Goal: Information Seeking & Learning: Find specific fact

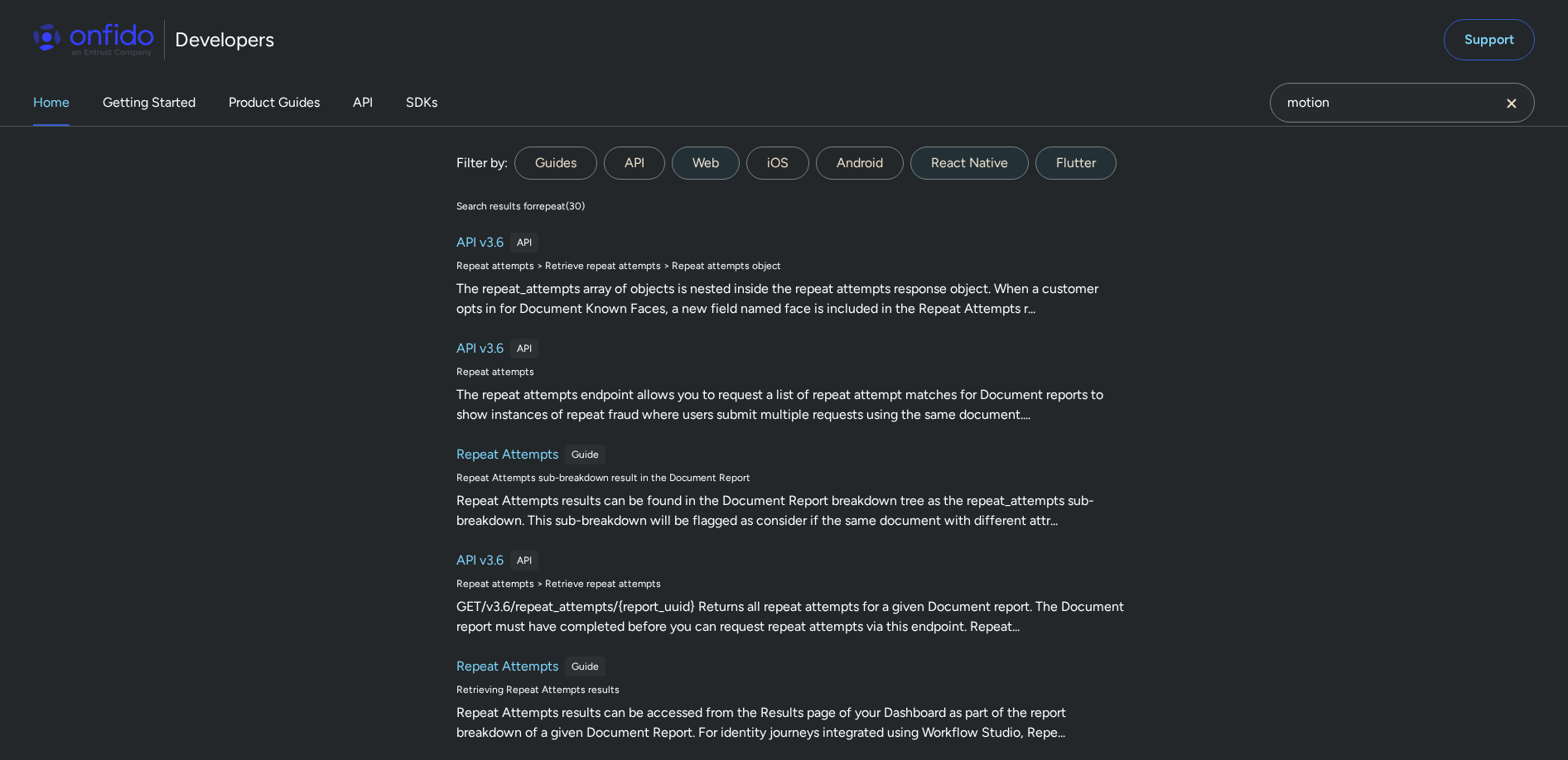
type input "motion"
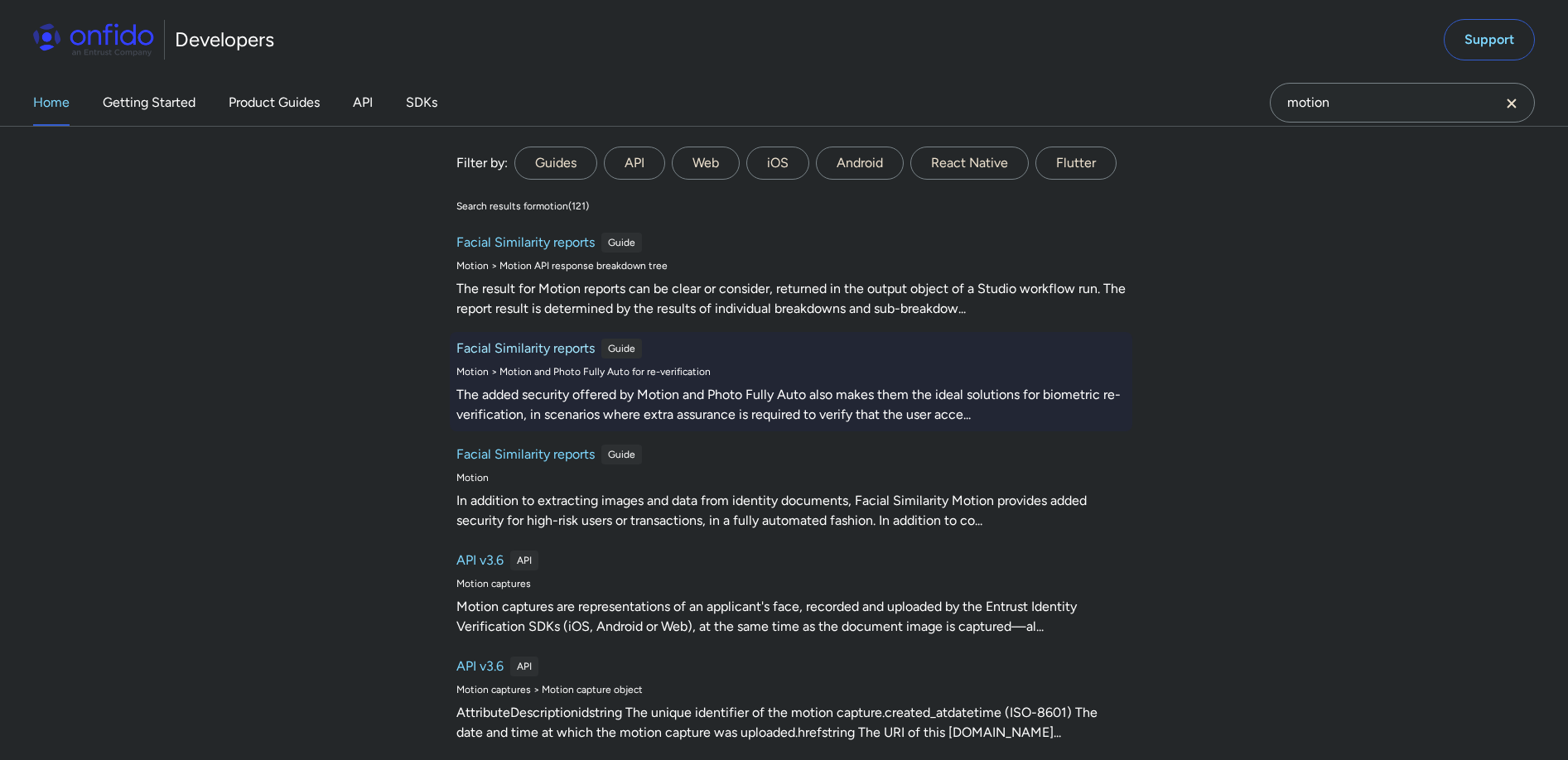
click at [549, 346] on h6 "Facial Similarity reports" at bounding box center [526, 348] width 139 height 20
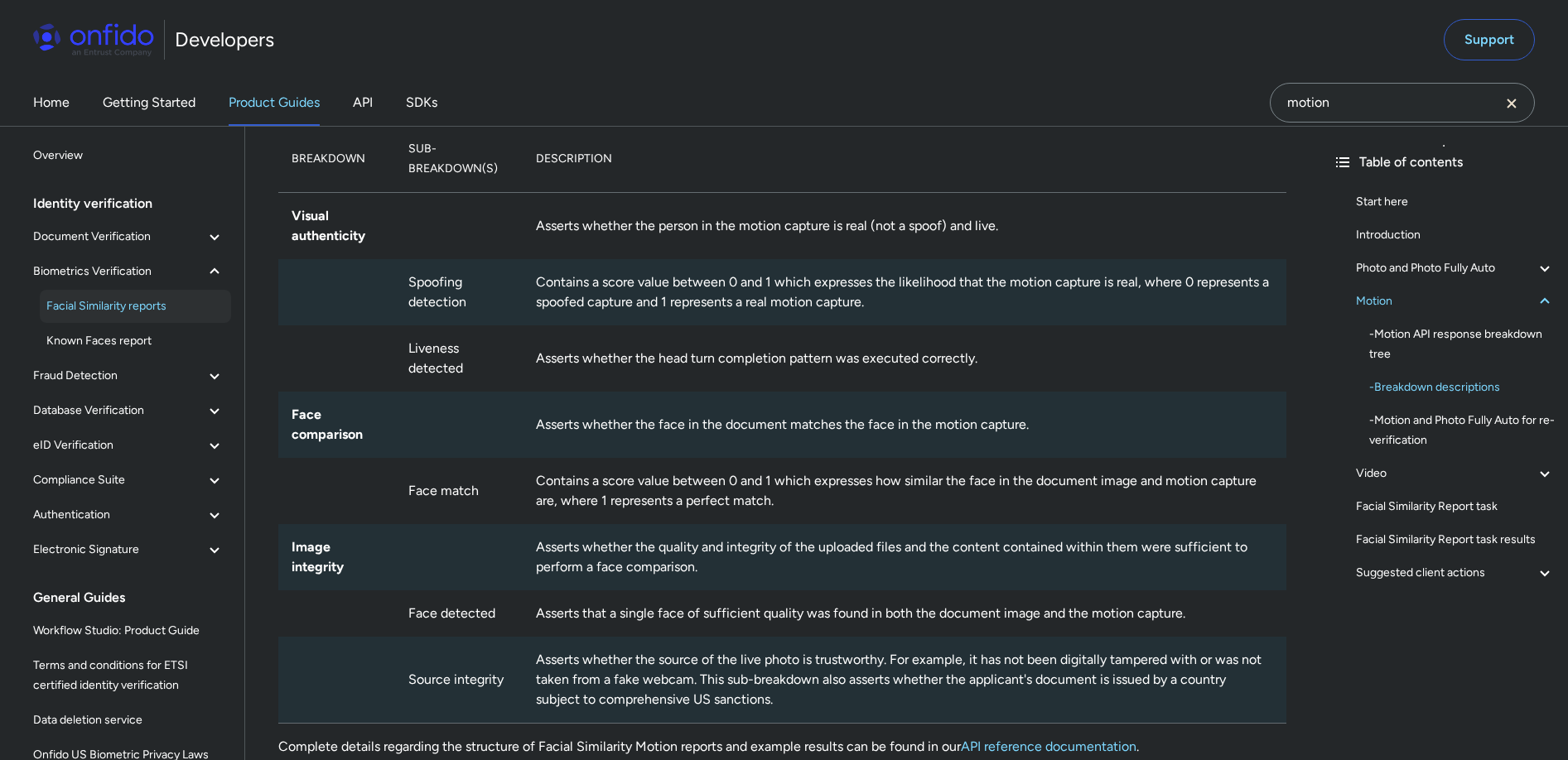
scroll to position [3189, 0]
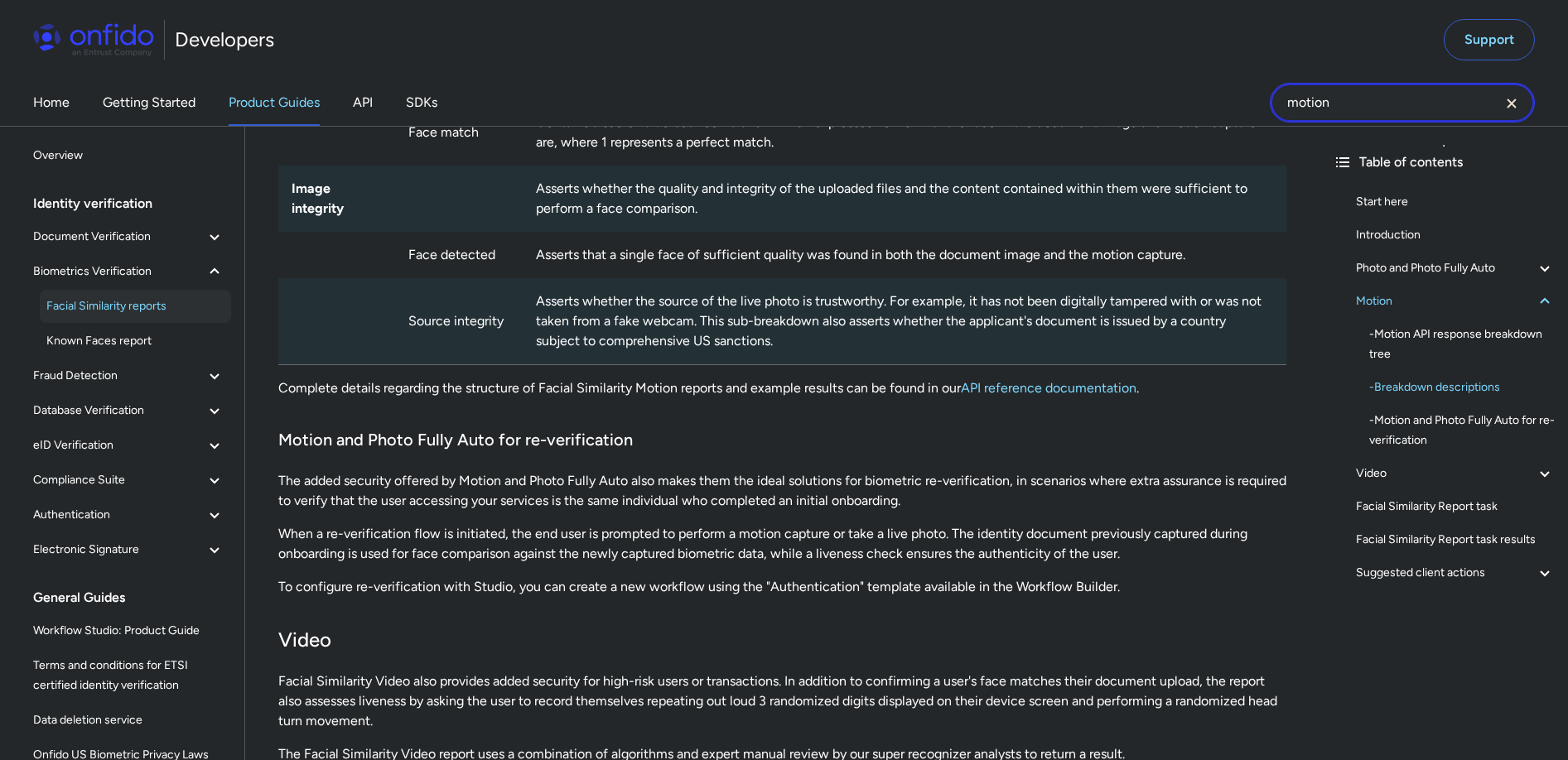
click at [1372, 111] on input "motion" at bounding box center [1402, 103] width 265 height 39
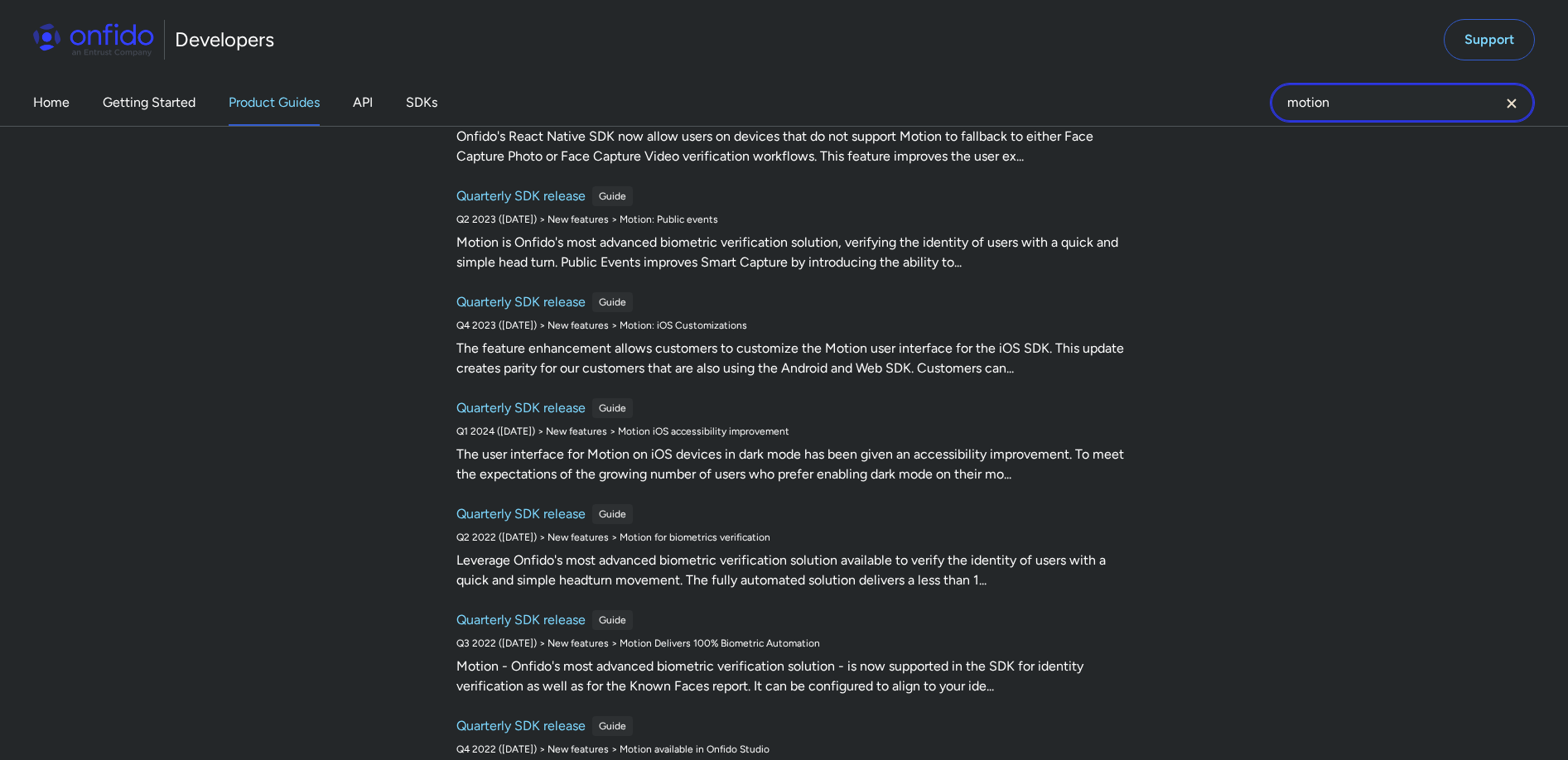
scroll to position [0, 0]
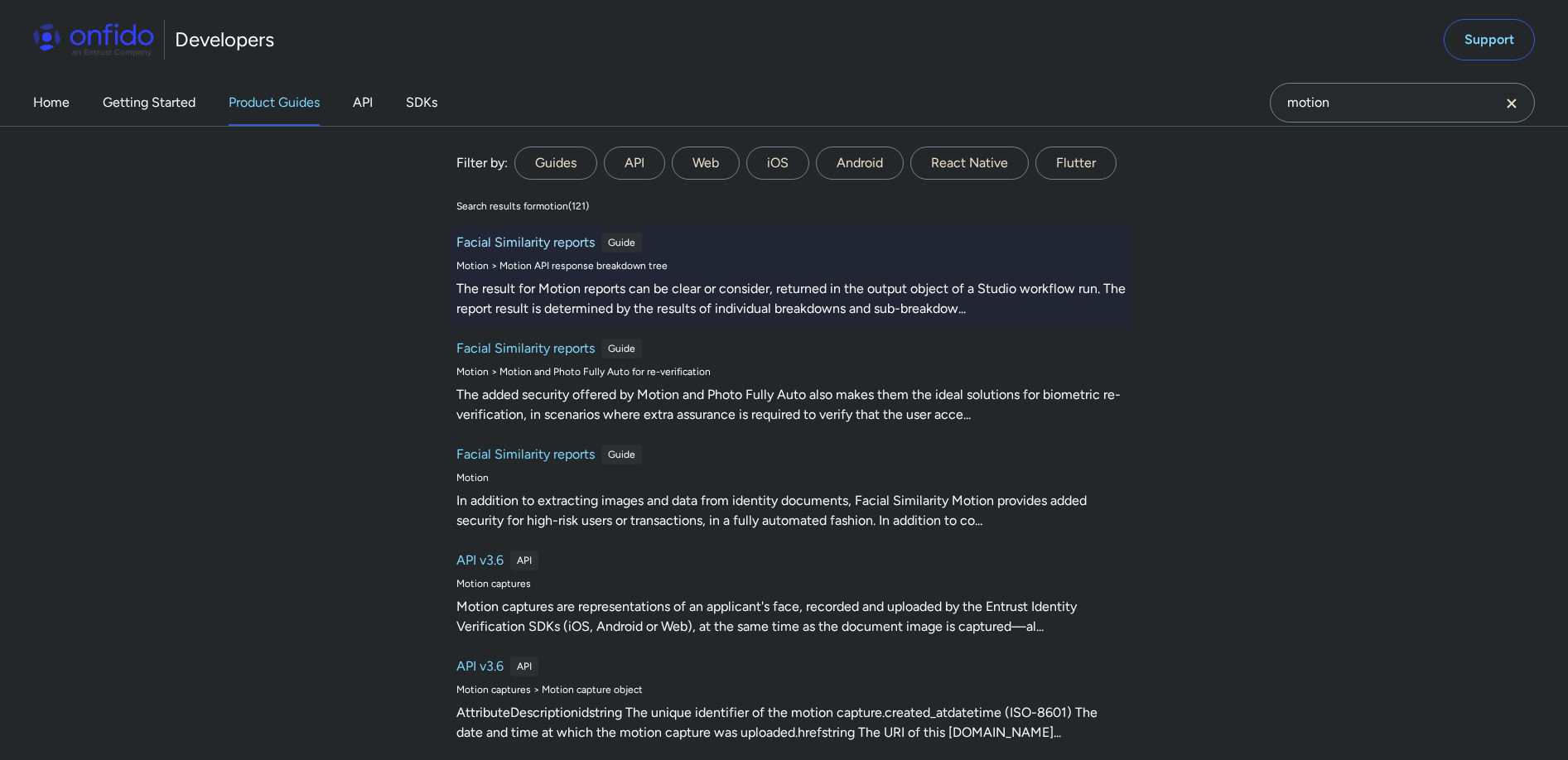
click at [536, 244] on h6 "Facial Similarity reports" at bounding box center [526, 242] width 139 height 20
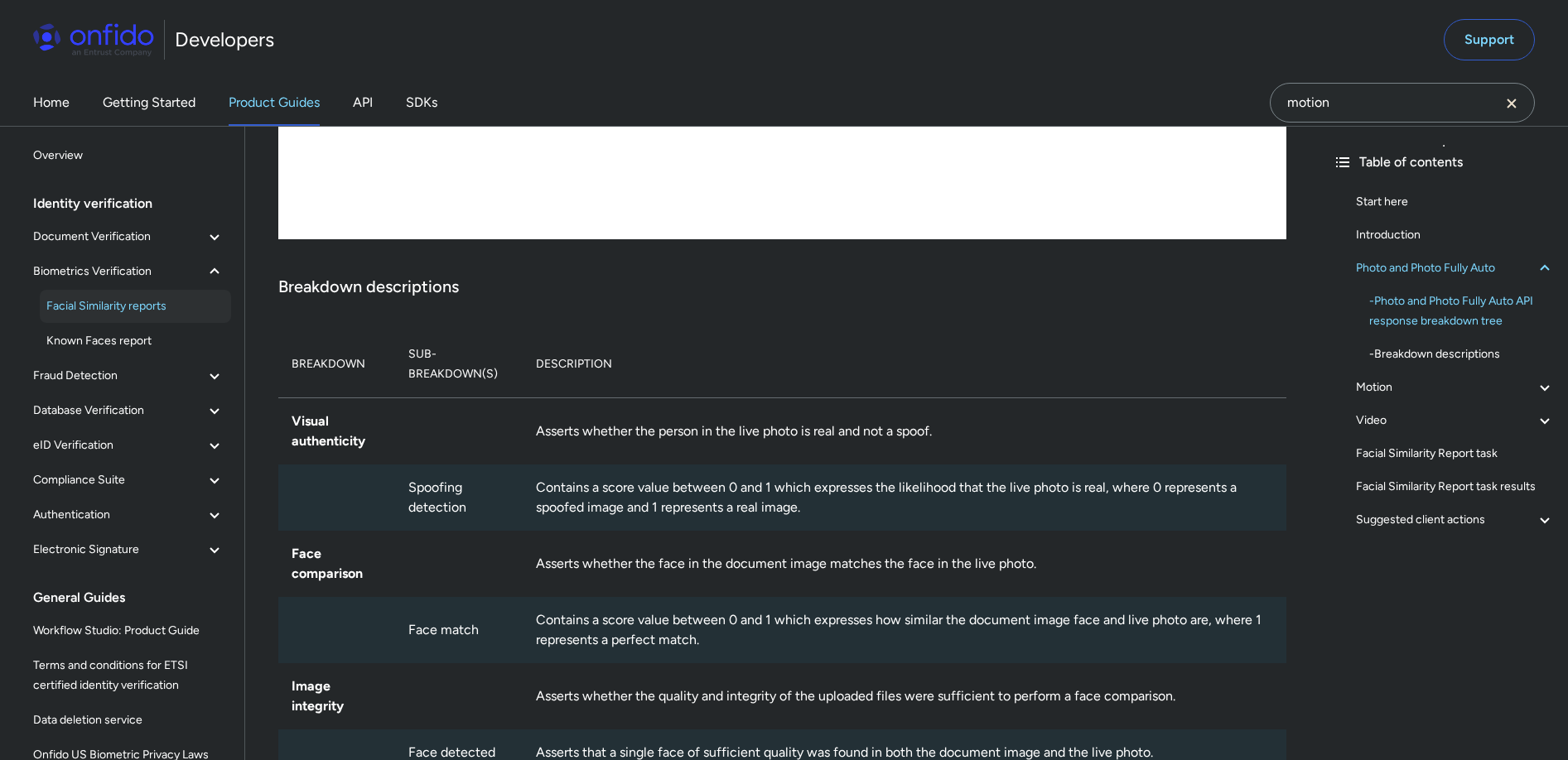
scroll to position [1247, 0]
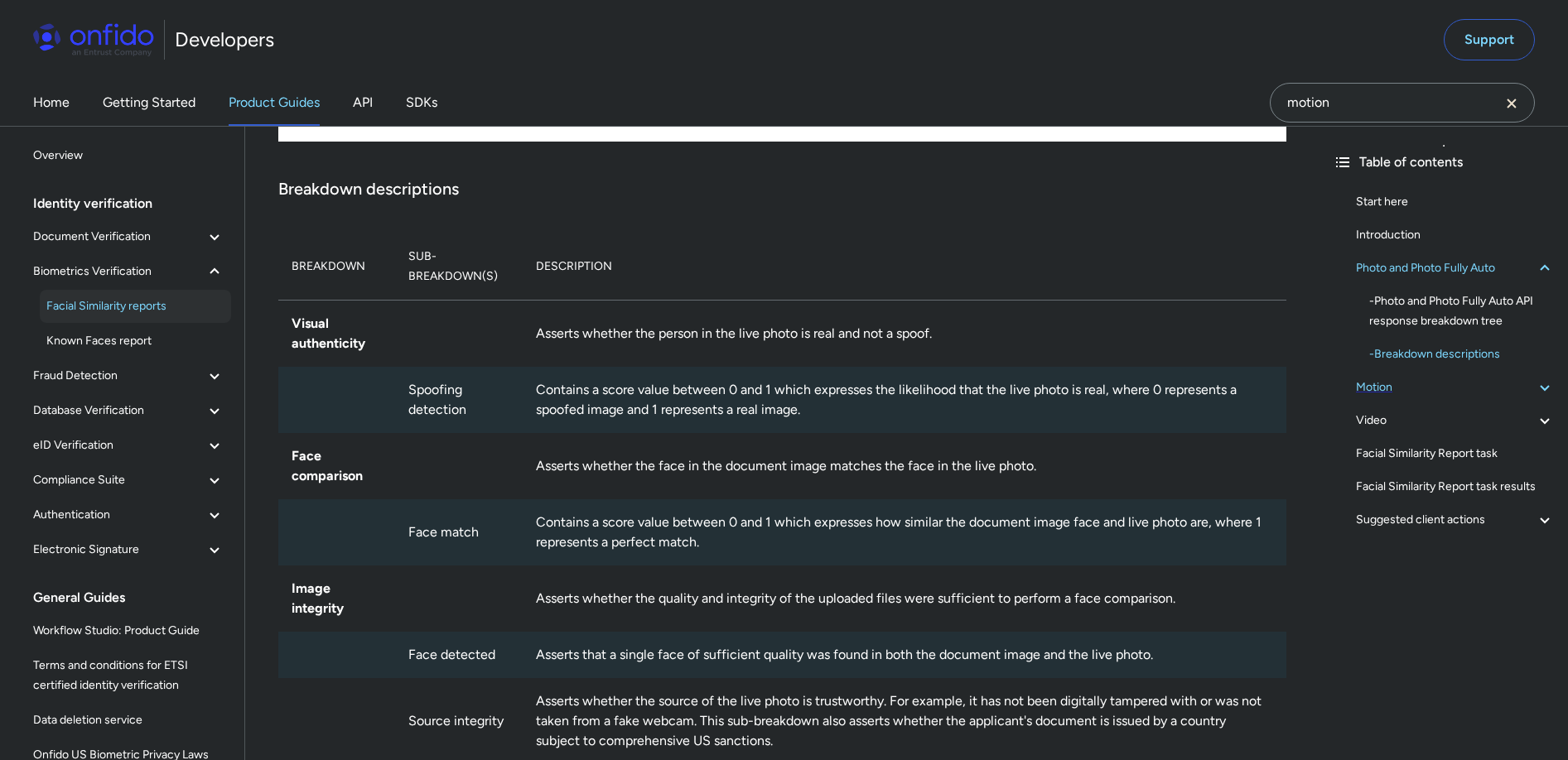
click at [1435, 388] on div "Motion" at bounding box center [1455, 387] width 198 height 20
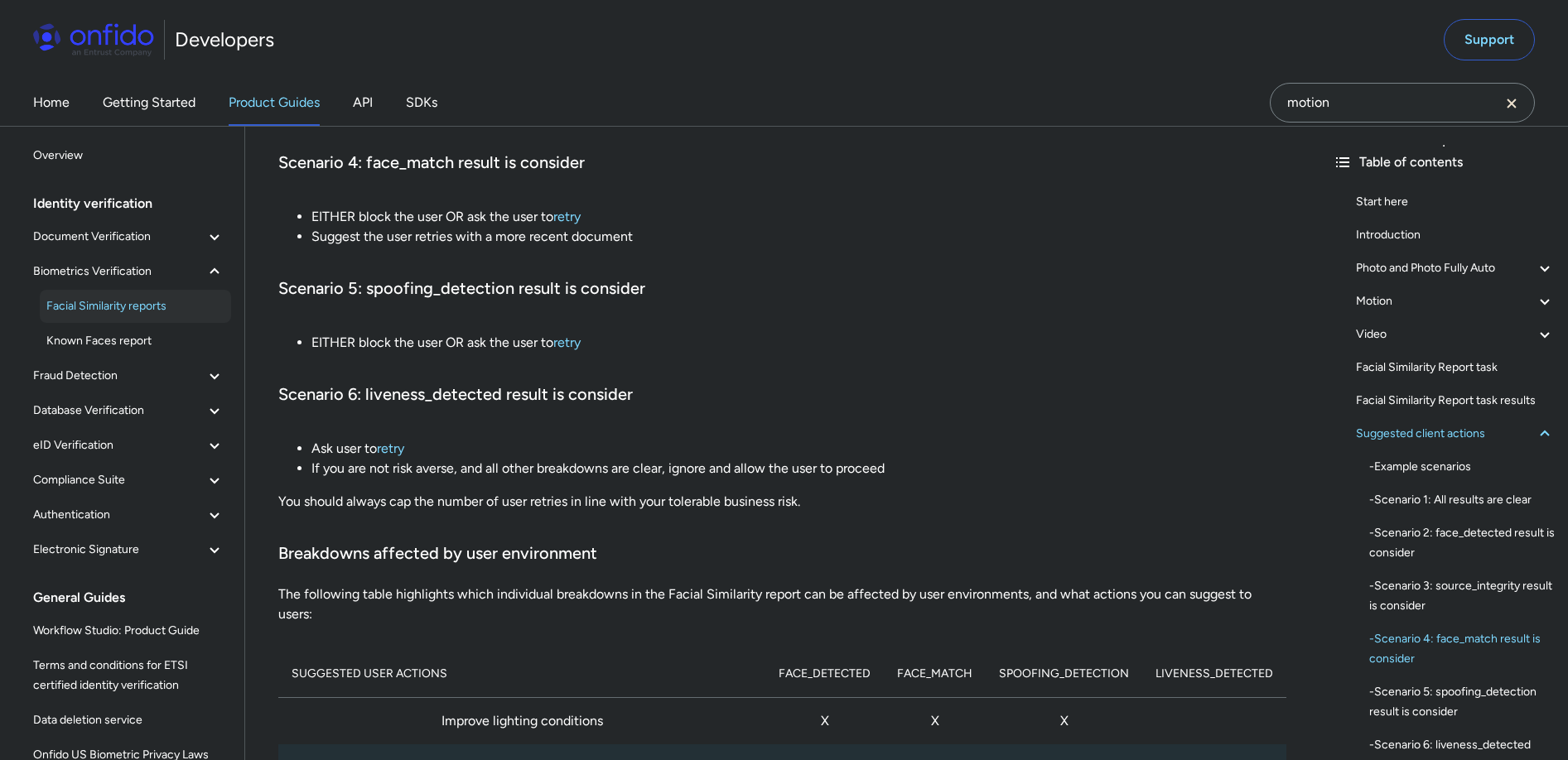
scroll to position [8666, 0]
